Goal: Share content: Share content

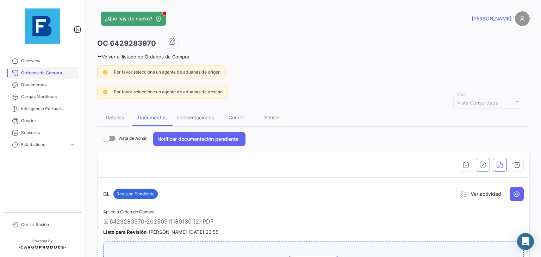
drag, startPoint x: 0, startPoint y: 0, endPoint x: 41, endPoint y: 74, distance: 84.2
click at [41, 74] on span "Órdenes de Compra" at bounding box center [48, 73] width 55 height 6
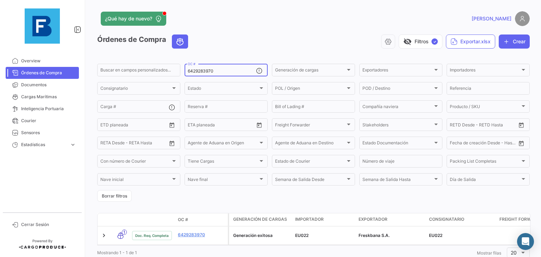
click at [196, 72] on input "6429283970" at bounding box center [222, 71] width 68 height 5
paste input "258937737"
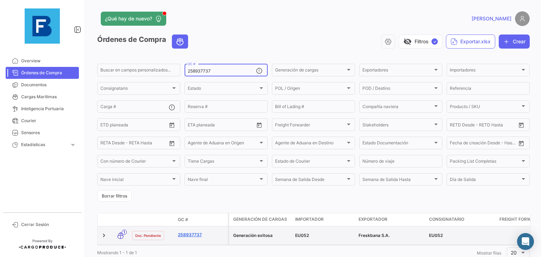
type input "258937737"
click at [193, 233] on link "258937737" at bounding box center [201, 235] width 47 height 6
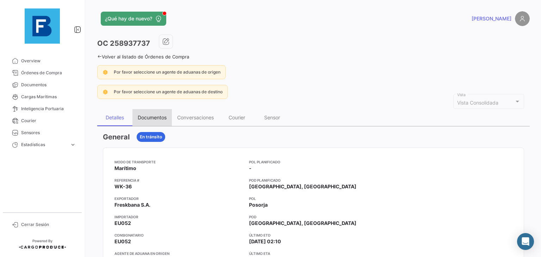
click at [152, 118] on div "Documentos" at bounding box center [152, 118] width 29 height 6
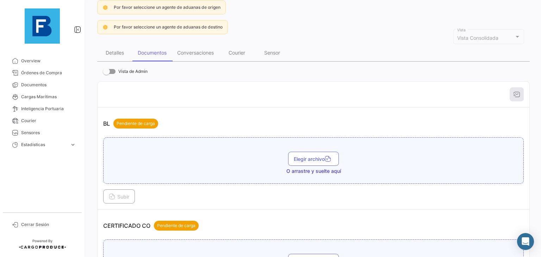
scroll to position [117, 0]
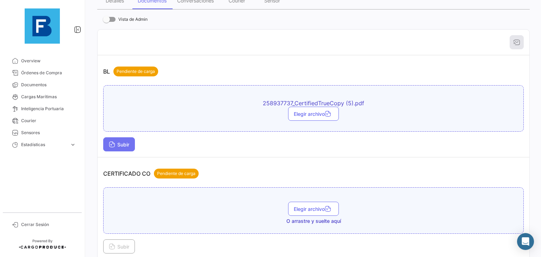
click at [116, 147] on button "Subir" at bounding box center [119, 144] width 32 height 14
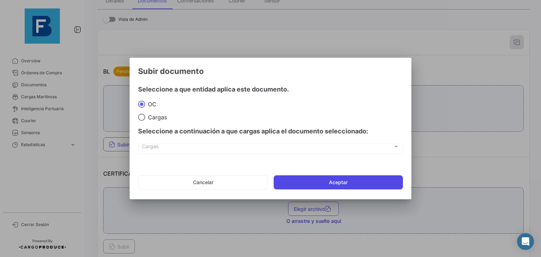
click at [306, 178] on button "Aceptar" at bounding box center [338, 183] width 129 height 14
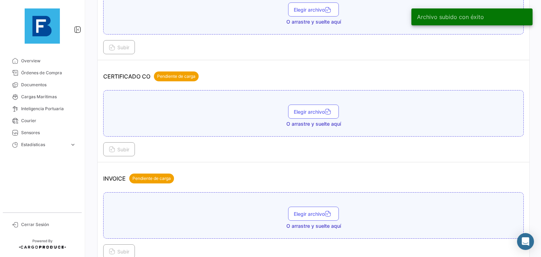
scroll to position [256, 0]
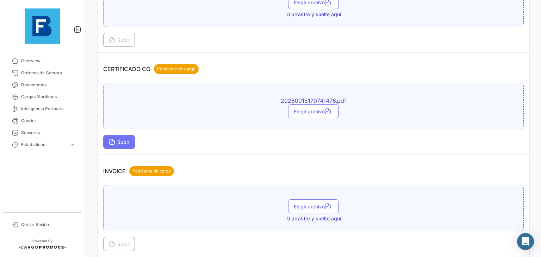
click at [117, 141] on span "Subir" at bounding box center [119, 142] width 20 height 6
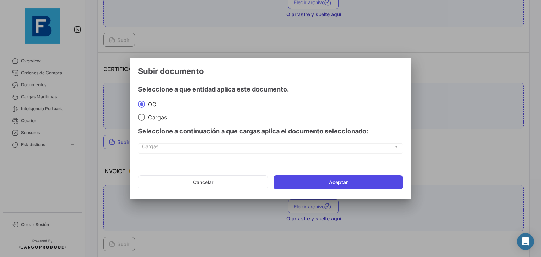
click at [300, 181] on button "Aceptar" at bounding box center [338, 183] width 129 height 14
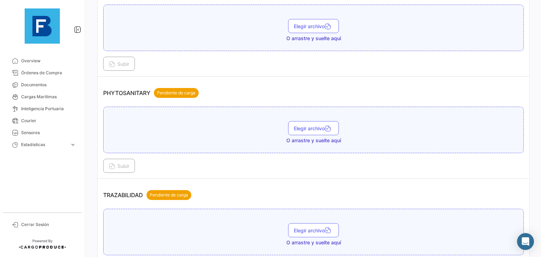
scroll to position [573, 0]
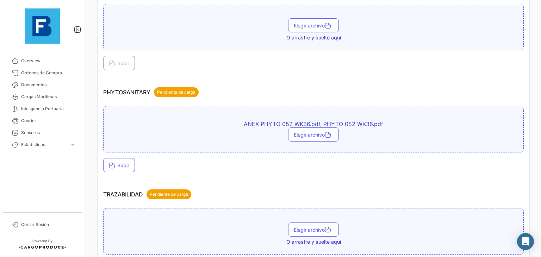
click at [125, 171] on td "PHYTOSANITARY Pendiente de carga ANEX PHYTO 052 WK36.pdf, PHYTO 052 WK36.pdf El…" at bounding box center [314, 127] width 432 height 102
click at [127, 162] on span "Subir" at bounding box center [119, 165] width 20 height 6
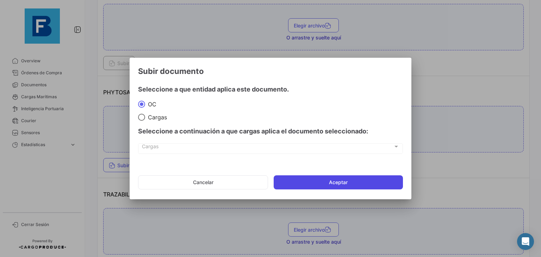
click at [291, 182] on button "Aceptar" at bounding box center [338, 183] width 129 height 14
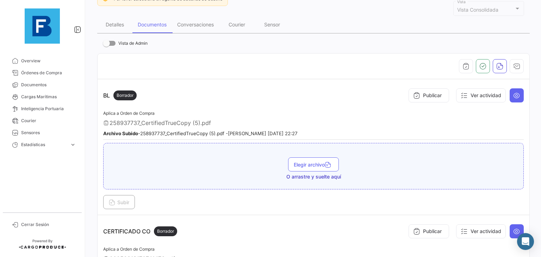
scroll to position [92, 0]
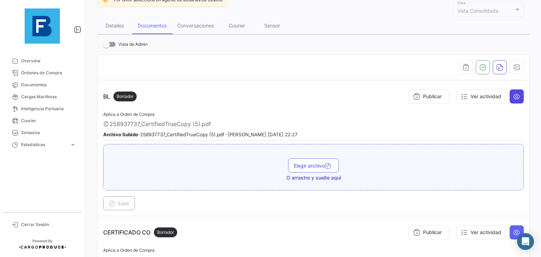
click at [512, 101] on button at bounding box center [517, 97] width 14 height 14
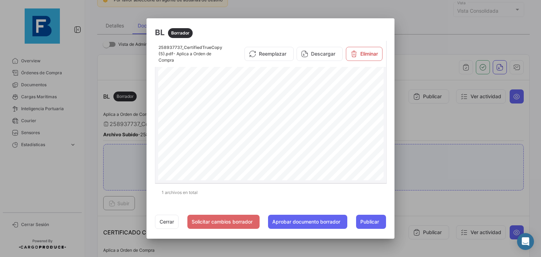
click at [285, 94] on span "258937737" at bounding box center [289, 94] width 190 height 3
copy span "258937737"
click at [161, 223] on button "Cerrar" at bounding box center [167, 222] width 24 height 14
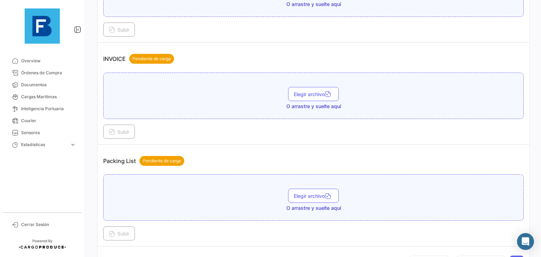
scroll to position [454, 0]
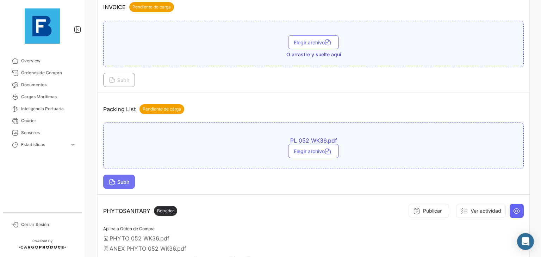
click at [119, 179] on span "Subir" at bounding box center [119, 182] width 20 height 6
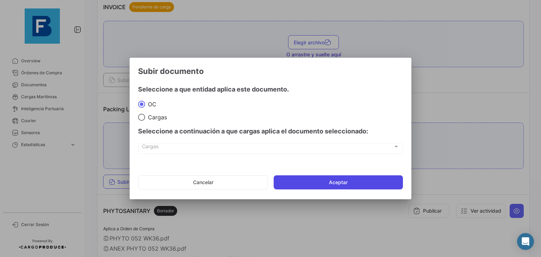
click at [297, 186] on button "Aceptar" at bounding box center [338, 183] width 129 height 14
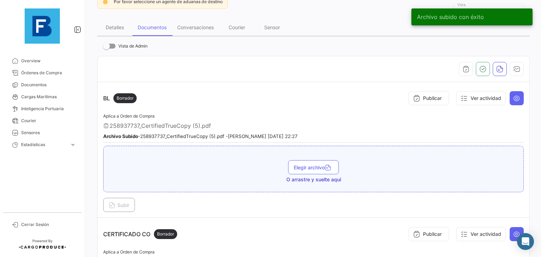
scroll to position [45, 0]
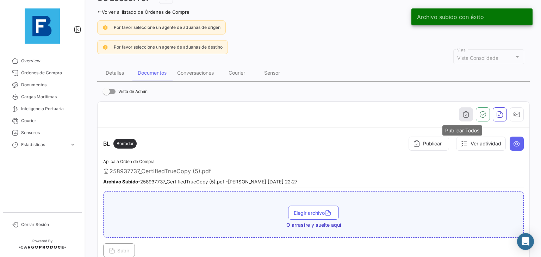
click at [463, 115] on icon "button" at bounding box center [466, 114] width 7 height 7
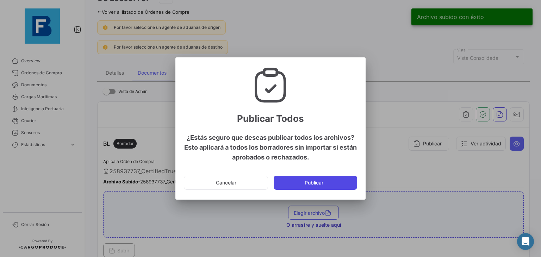
click at [337, 181] on button "Publicar" at bounding box center [316, 183] width 84 height 14
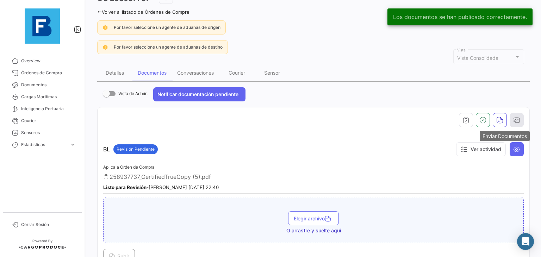
click at [515, 123] on button "button" at bounding box center [517, 120] width 14 height 14
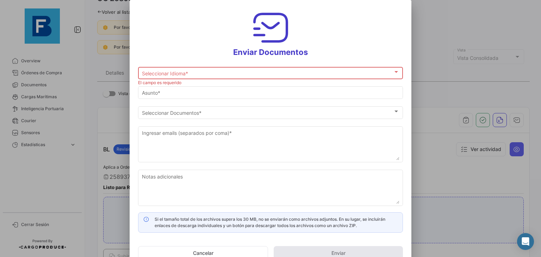
click at [333, 68] on div "Seleccionar Idioma * Seleccionar Idioma *" at bounding box center [271, 73] width 258 height 14
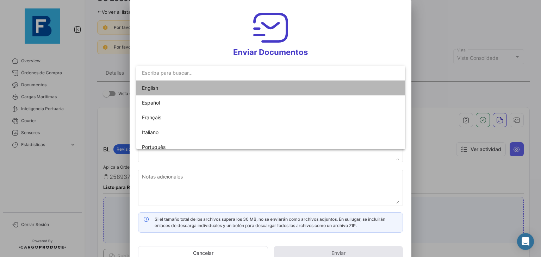
click at [298, 87] on mat-option "English" at bounding box center [270, 88] width 269 height 15
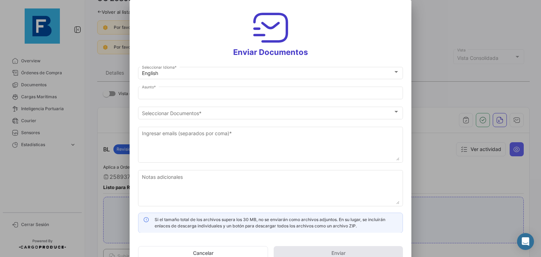
type input "[PERSON_NAME] has shared the documents of PO # 258937737 with you"
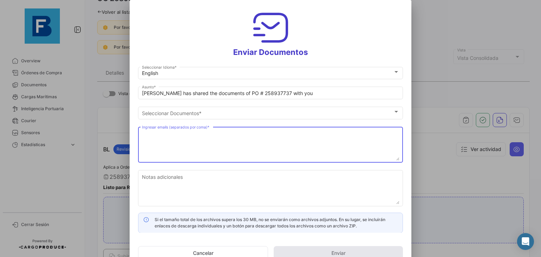
click at [218, 136] on textarea "Ingresar emails (separados por coma) *" at bounding box center [271, 145] width 258 height 31
paste textarea "[EMAIL_ADDRESS][DOMAIN_NAME]"
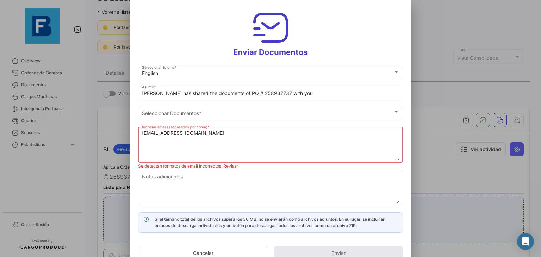
paste textarea "[EMAIL_ADDRESS][DOMAIN_NAME]"
paste textarea "[PERSON_NAME][EMAIL_ADDRESS][DOMAIN_NAME]"
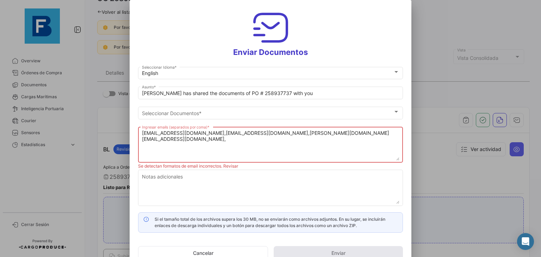
paste textarea "office@unifrutti.roj"
paste textarea "[PERSON_NAME][EMAIL_ADDRESS][DOMAIN_NAME], [DOMAIN_NAME][EMAIL_ADDRESS][DOMAIN_…"
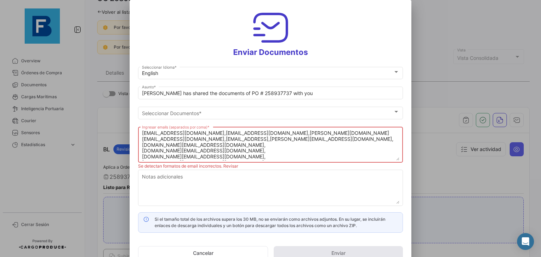
scroll to position [17, 0]
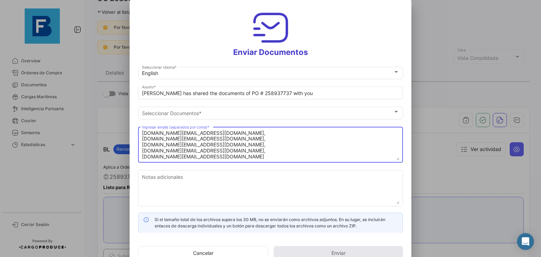
drag, startPoint x: 204, startPoint y: 145, endPoint x: 125, endPoint y: 149, distance: 78.7
click at [125, 149] on div "Enviar Documentos English Seleccionar Idioma * [PERSON_NAME] has shared the doc…" at bounding box center [270, 128] width 541 height 257
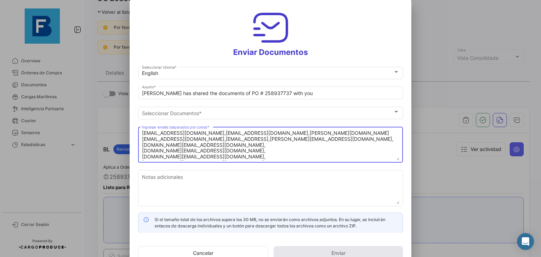
type textarea "[EMAIL_ADDRESS][DOMAIN_NAME],[EMAIL_ADDRESS][DOMAIN_NAME],[PERSON_NAME][DOMAIN_…"
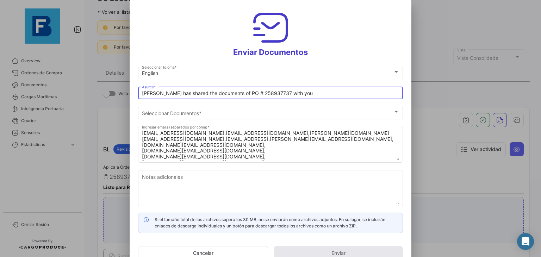
drag, startPoint x: 300, startPoint y: 93, endPoint x: 66, endPoint y: 92, distance: 233.7
click at [66, 92] on div "Enviar Documentos English Seleccionar Idioma * [PERSON_NAME] has shared the doc…" at bounding box center [270, 128] width 541 height 257
paste input "Unifrutti_Freskbana_Documents_Wk"
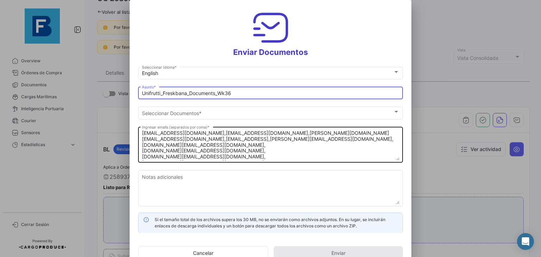
type input "Unifrutti_Freskbana_Documents_Wk36"
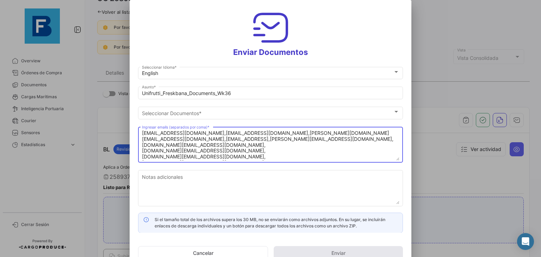
click at [264, 149] on textarea "[EMAIL_ADDRESS][DOMAIN_NAME],[EMAIL_ADDRESS][DOMAIN_NAME],[PERSON_NAME][DOMAIN_…" at bounding box center [271, 145] width 258 height 31
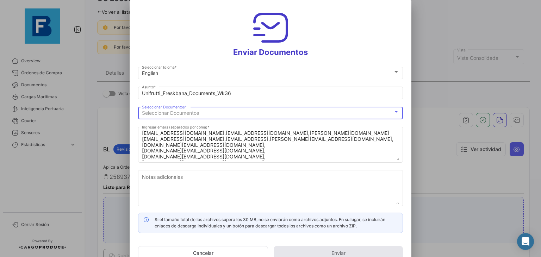
click at [329, 115] on div "Seleccionar Documentos" at bounding box center [267, 113] width 251 height 6
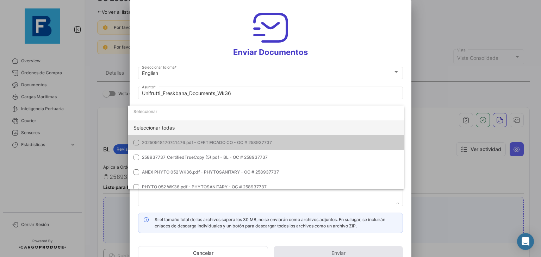
click at [297, 134] on div "Seleccionar todas" at bounding box center [266, 128] width 277 height 15
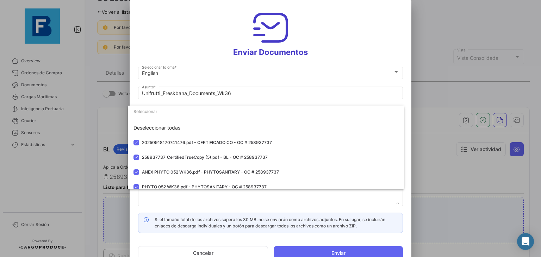
click at [301, 200] on div at bounding box center [270, 128] width 541 height 257
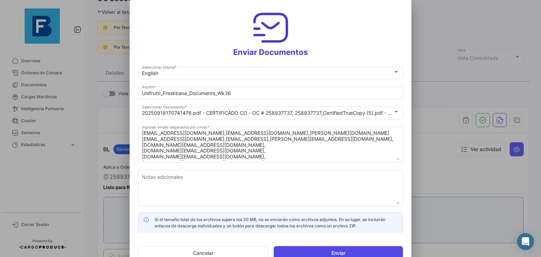
click at [332, 253] on button "Enviar" at bounding box center [338, 253] width 129 height 14
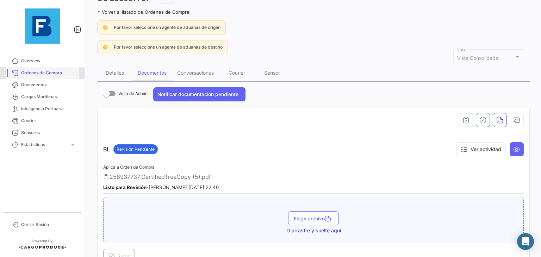
click at [46, 71] on span "Órdenes de Compra" at bounding box center [48, 73] width 55 height 6
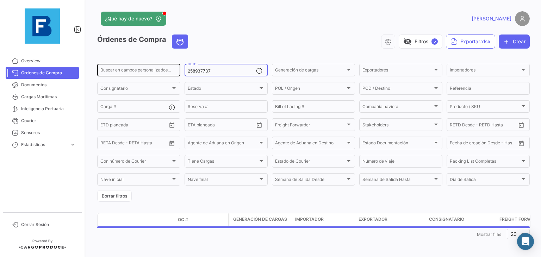
drag, startPoint x: 223, startPoint y: 69, endPoint x: 171, endPoint y: 67, distance: 52.2
click at [0, 0] on div "Buscar en [PERSON_NAME] personalizados... 258937737 OC # Generación [PERSON_NAM…" at bounding box center [0, 0] width 0 height 0
paste input "9009656"
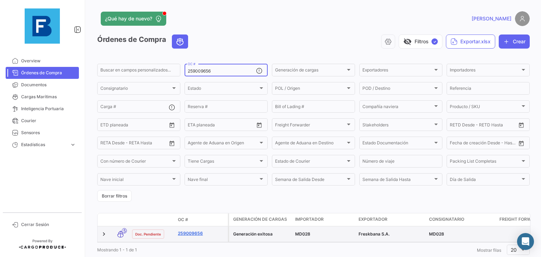
type input "259009656"
click at [189, 235] on link "259009656" at bounding box center [201, 233] width 47 height 6
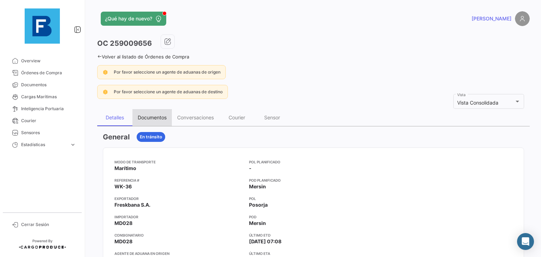
click at [159, 112] on div "Documentos" at bounding box center [152, 117] width 39 height 17
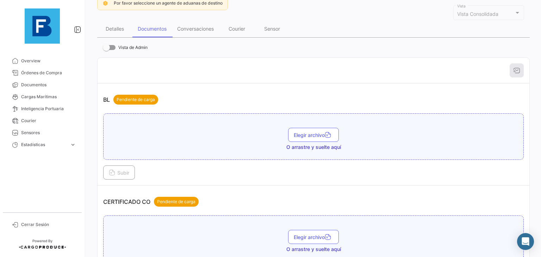
scroll to position [94, 0]
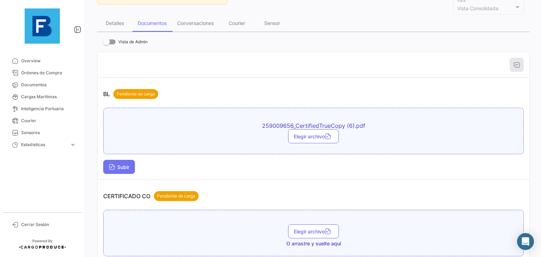
click at [110, 165] on icon at bounding box center [112, 168] width 6 height 6
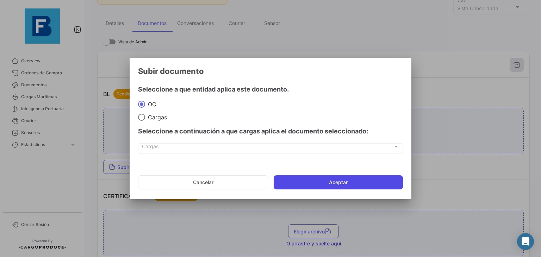
click at [320, 184] on button "Aceptar" at bounding box center [338, 183] width 129 height 14
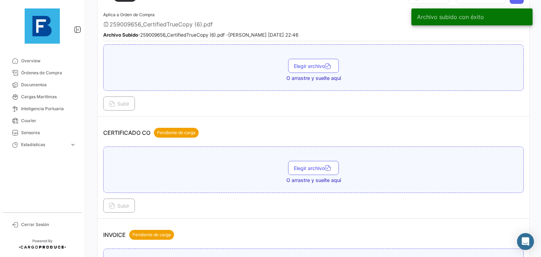
scroll to position [223, 0]
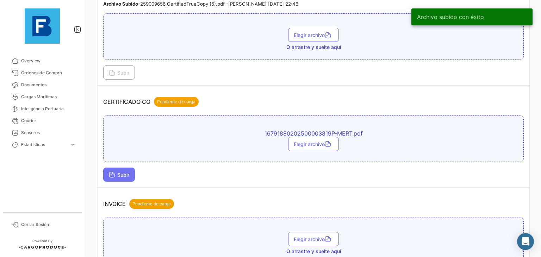
click at [108, 173] on button "Subir" at bounding box center [119, 175] width 32 height 14
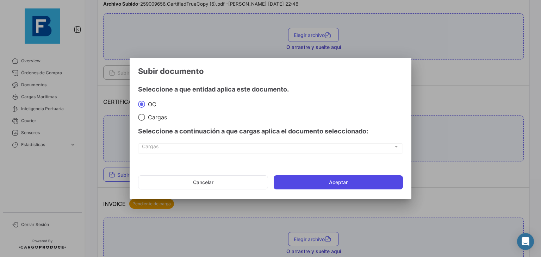
click at [293, 183] on button "Aceptar" at bounding box center [338, 183] width 129 height 14
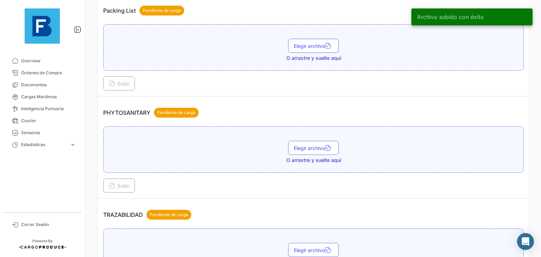
scroll to position [520, 0]
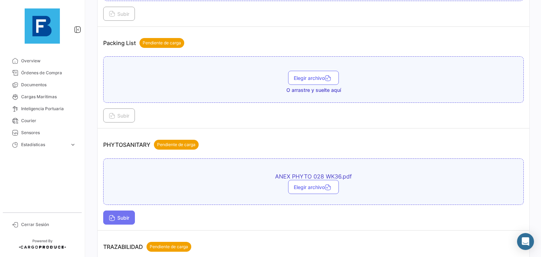
click at [129, 217] on button "Subir" at bounding box center [119, 218] width 32 height 14
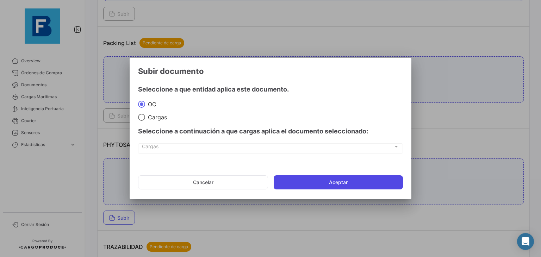
click at [293, 187] on button "Aceptar" at bounding box center [338, 183] width 129 height 14
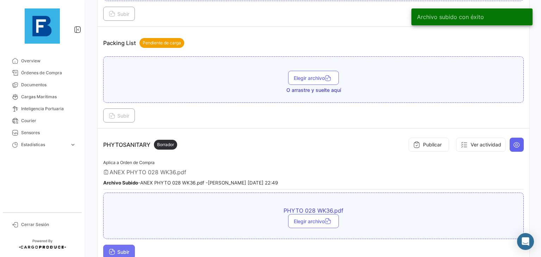
click at [123, 245] on button "Subir" at bounding box center [119, 252] width 32 height 14
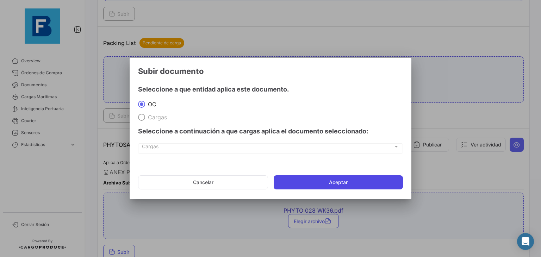
click at [320, 185] on button "Aceptar" at bounding box center [338, 183] width 129 height 14
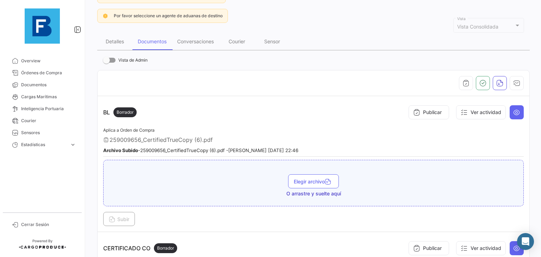
scroll to position [26, 0]
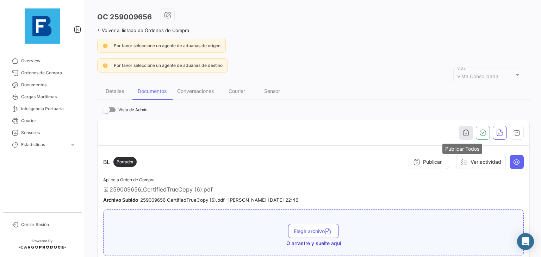
click at [463, 129] on icon "button" at bounding box center [466, 132] width 7 height 7
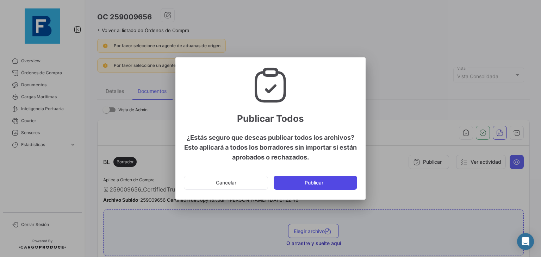
click at [302, 181] on button "Publicar" at bounding box center [316, 183] width 84 height 14
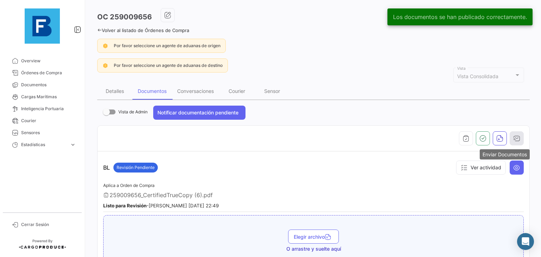
click at [516, 137] on icon "button" at bounding box center [516, 138] width 7 height 7
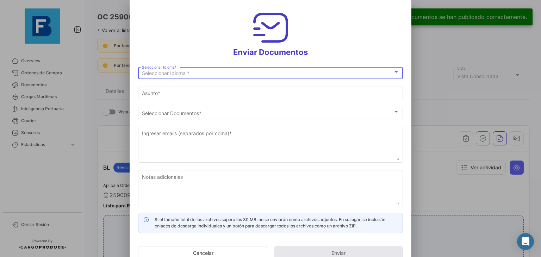
click at [322, 71] on div "Seleccionar Idioma *" at bounding box center [267, 73] width 251 height 6
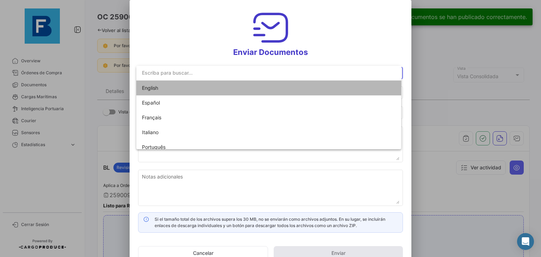
click at [304, 86] on mat-option "English" at bounding box center [268, 88] width 265 height 15
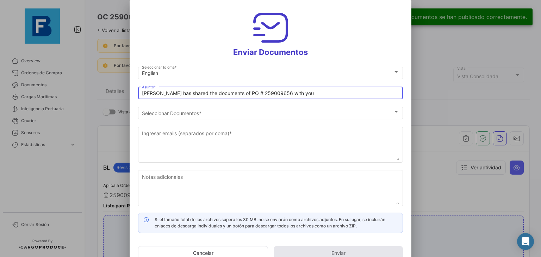
drag, startPoint x: 310, startPoint y: 93, endPoint x: 100, endPoint y: 104, distance: 210.0
click at [100, 104] on div "Los documentos [PERSON_NAME] publicado correctamente. Enviar Documentos English…" at bounding box center [270, 128] width 541 height 257
paste input "SEK FRUITS_DOCUMENTS_FRESKBANA_WK35-7CNTR"
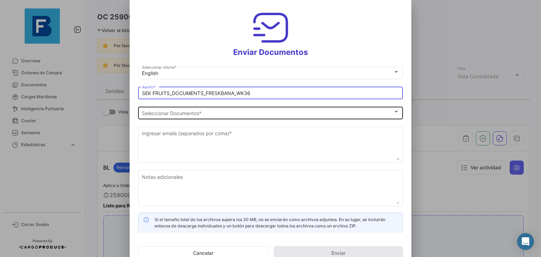
type input "SEK FRUITS_DOCUMENTS_FRESKBANA_WK36"
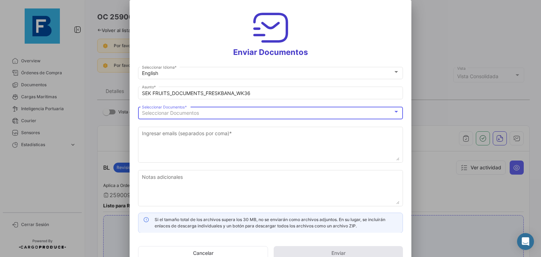
click at [158, 114] on span "Seleccionar Documentos" at bounding box center [170, 113] width 57 height 6
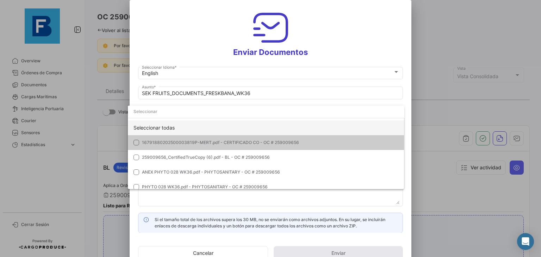
click at [172, 123] on div "Seleccionar todas" at bounding box center [266, 128] width 277 height 15
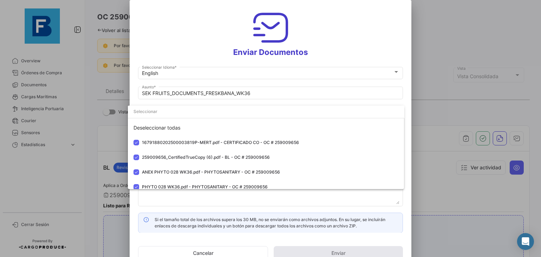
click at [169, 201] on div at bounding box center [270, 128] width 541 height 257
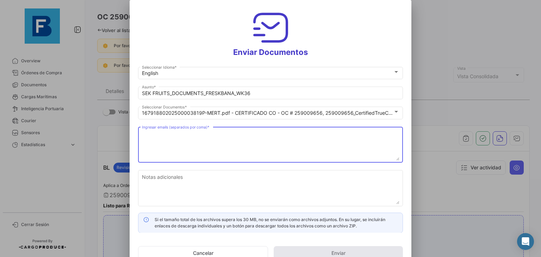
click at [173, 138] on textarea "Ingresar emails (separados por coma) *" at bounding box center [271, 145] width 258 height 31
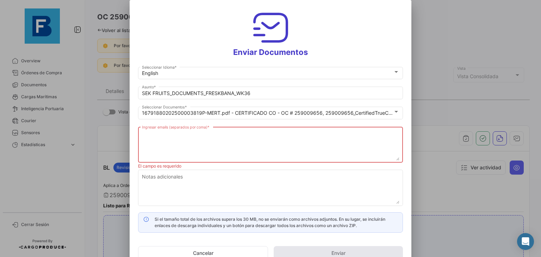
paste textarea "[EMAIL_ADDRESS][DOMAIN_NAME]"
paste textarea "[PERSON_NAME][EMAIL_ADDRESS][DOMAIN_NAME], [DOMAIN_NAME][EMAIL_ADDRESS][DOMAIN_…"
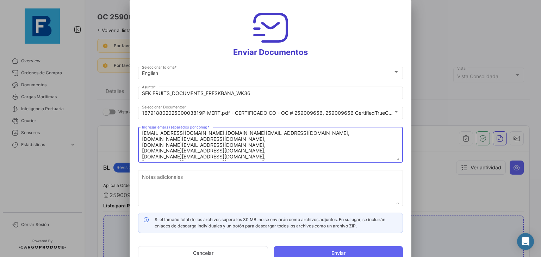
scroll to position [11, 0]
drag, startPoint x: 203, startPoint y: 148, endPoint x: 137, endPoint y: 146, distance: 65.6
click at [137, 146] on mat-dialog-content "English Seleccionar Idioma * SEK FRUITS_DOCUMENTS_FRESKBANA_WK36 Asunto * 16791…" at bounding box center [271, 149] width 282 height 167
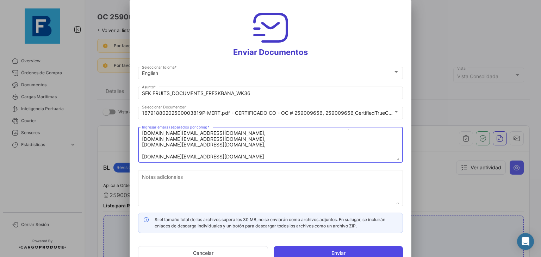
type textarea "[EMAIL_ADDRESS][DOMAIN_NAME],[DOMAIN_NAME][EMAIL_ADDRESS][DOMAIN_NAME], [DOMAIN…"
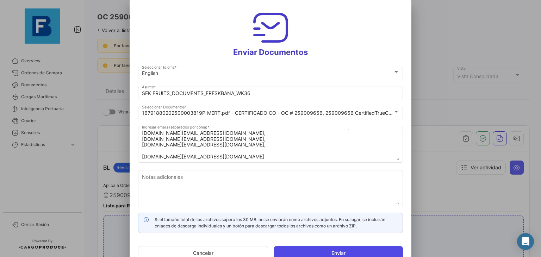
click at [321, 252] on button "Enviar" at bounding box center [338, 253] width 129 height 14
